Goal: Information Seeking & Learning: Find specific page/section

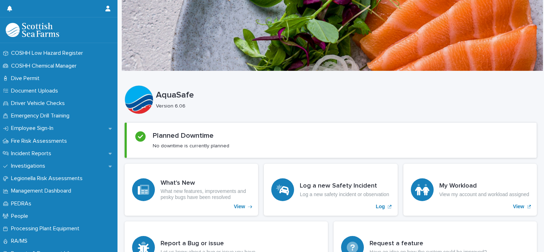
scroll to position [184, 0]
click at [41, 140] on p "Fire Risk Assessments" at bounding box center [40, 141] width 64 height 7
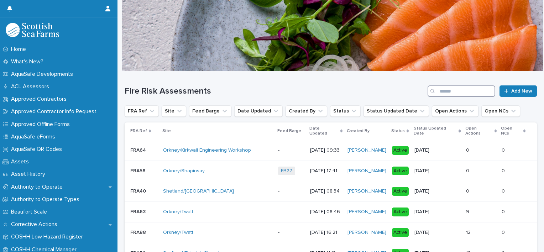
click at [449, 89] on input "Search" at bounding box center [462, 90] width 68 height 11
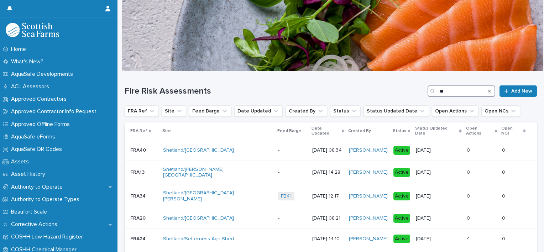
type input "*"
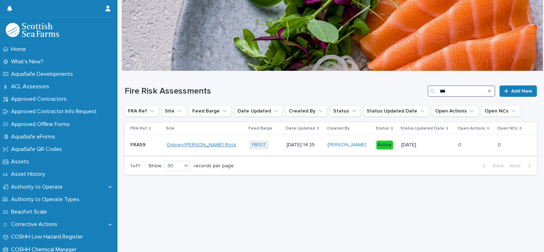
type input "***"
click at [209, 145] on link "Orkney/[PERSON_NAME] Rock" at bounding box center [202, 145] width 70 height 6
click at [137, 145] on p "FRA59" at bounding box center [138, 144] width 17 height 7
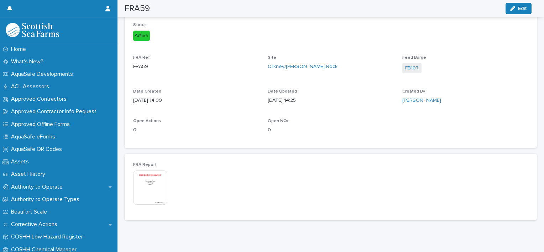
scroll to position [16, 0]
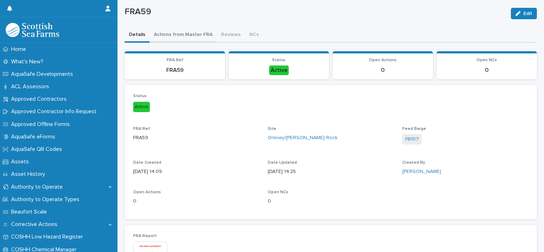
click at [175, 36] on div "FRA59 Edit FRA59 Edit Sorry, there was an error saving your record. Please try …" at bounding box center [331, 141] width 412 height 312
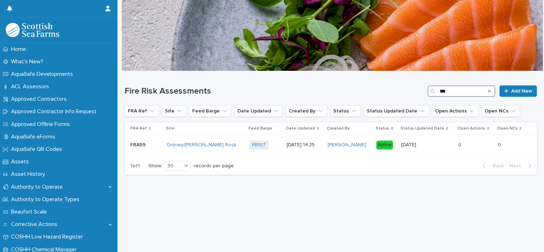
click at [450, 88] on input "***" at bounding box center [462, 90] width 68 height 11
type input "*"
type input "*******"
click at [145, 143] on p "FRA57" at bounding box center [138, 144] width 17 height 7
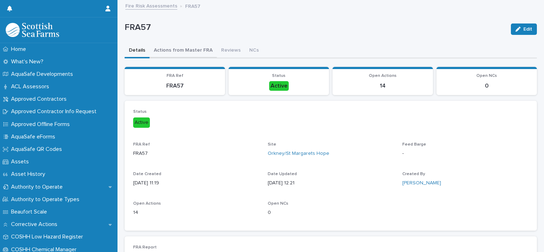
click at [178, 52] on button "Actions from Master FRA" at bounding box center [183, 50] width 67 height 15
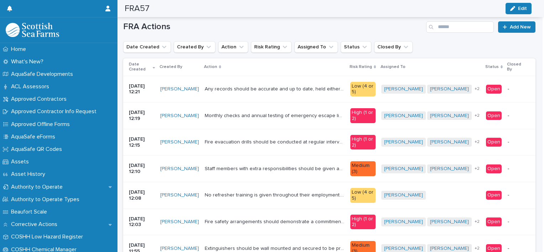
scroll to position [59, 0]
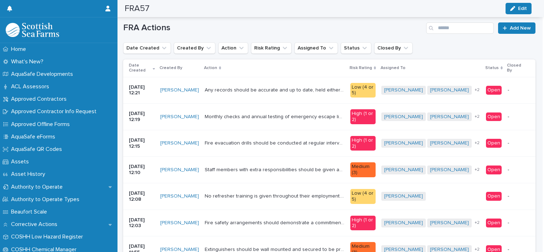
click at [250, 97] on td "Any records should be accurate and up to date, held either electronically or on…" at bounding box center [275, 90] width 146 height 27
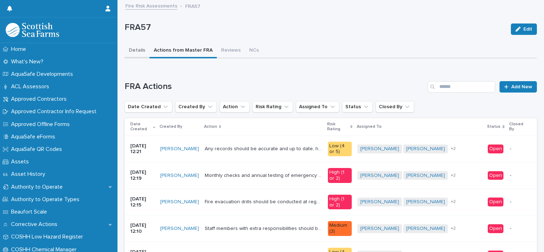
click at [138, 48] on button "Details" at bounding box center [137, 50] width 25 height 15
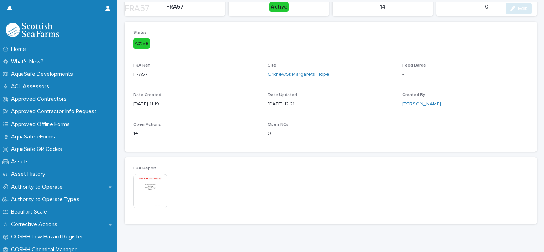
scroll to position [97, 0]
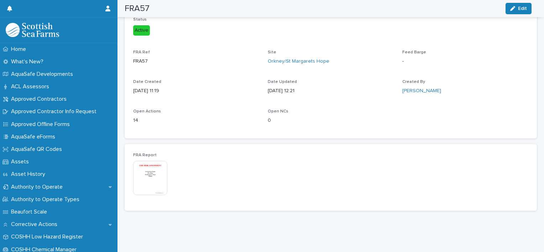
click at [150, 167] on img at bounding box center [150, 178] width 34 height 34
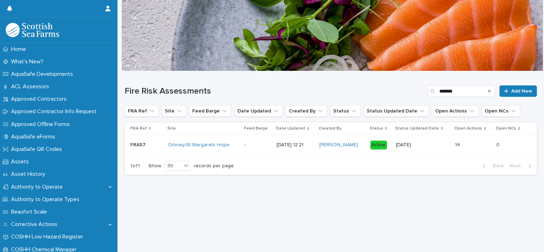
click at [141, 144] on p "FRA57" at bounding box center [138, 144] width 17 height 7
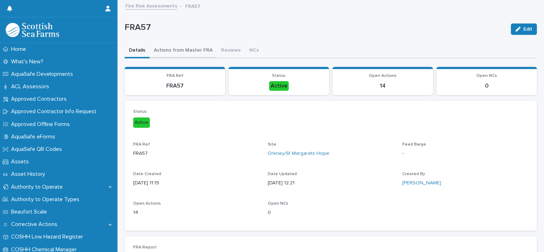
click at [193, 53] on button "Actions from Master FRA" at bounding box center [183, 50] width 67 height 15
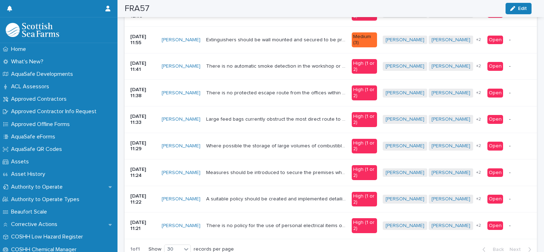
scroll to position [320, 0]
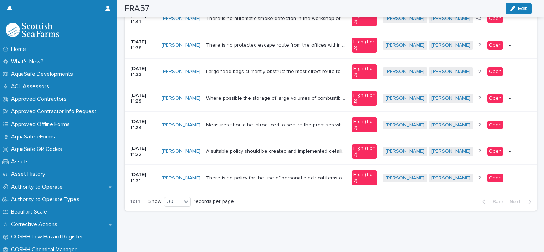
click at [281, 148] on p "A suitable policy should be created and implemented detailing suitable areas fo…" at bounding box center [276, 150] width 141 height 7
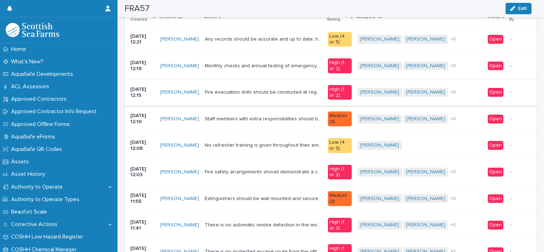
scroll to position [110, 0]
